Goal: Navigation & Orientation: Find specific page/section

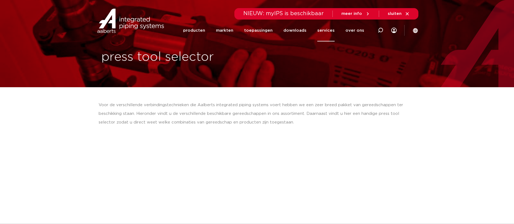
click at [329, 33] on link "services" at bounding box center [325, 31] width 17 height 22
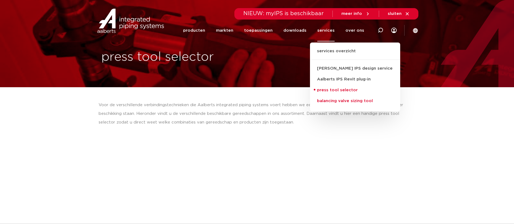
click at [346, 103] on link "balancing valve sizing tool" at bounding box center [355, 101] width 90 height 11
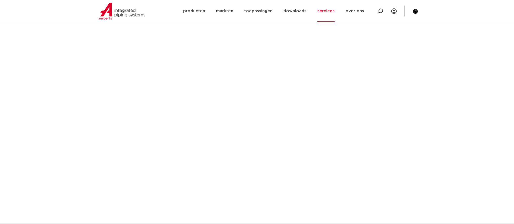
scroll to position [203, 0]
